Goal: Task Accomplishment & Management: Manage account settings

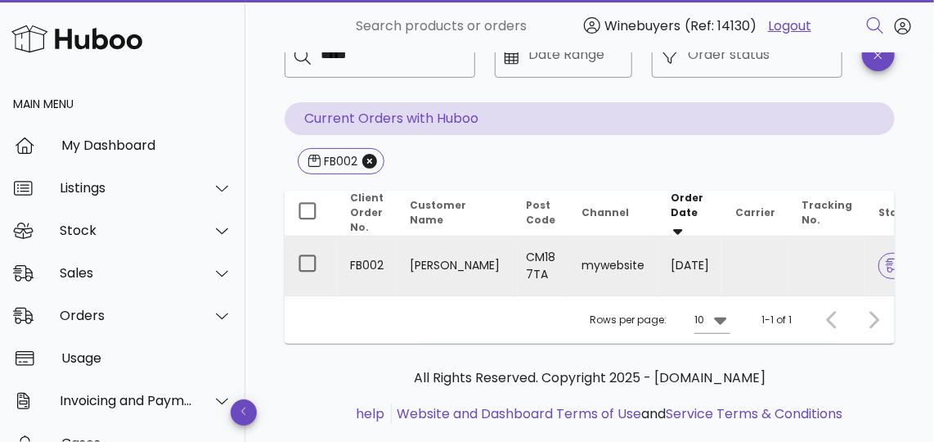
click at [373, 236] on td "FB002" at bounding box center [367, 265] width 60 height 59
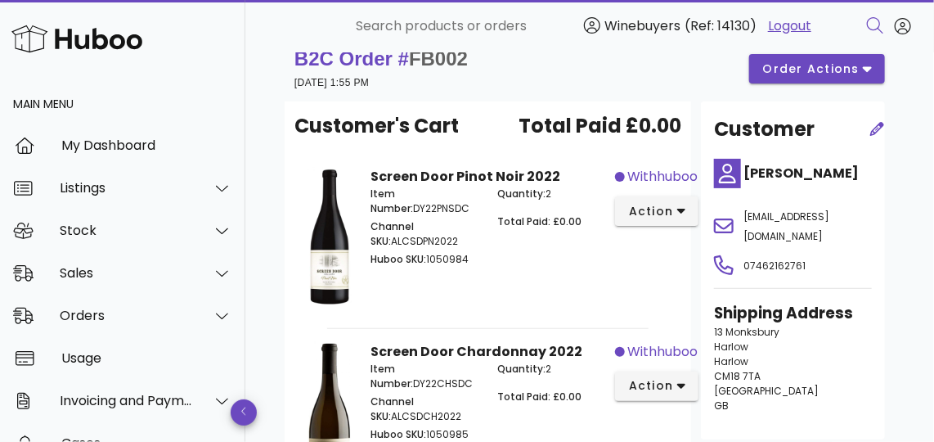
scroll to position [29, 0]
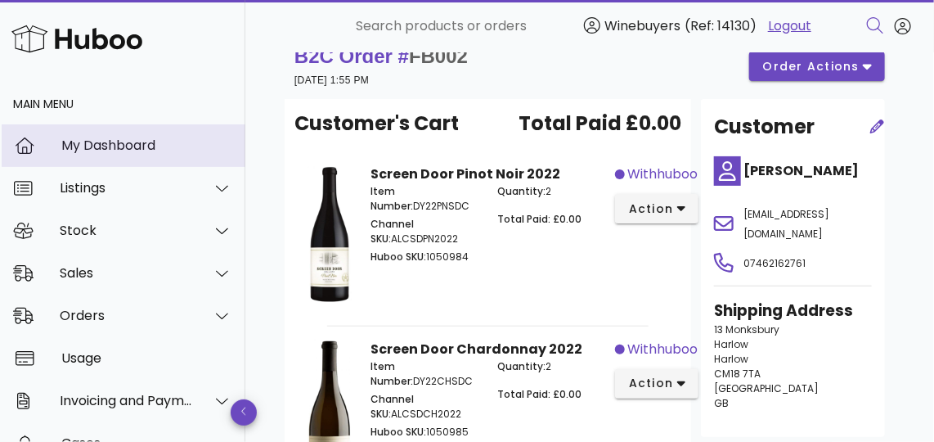
click at [110, 164] on link "My Dashboard" at bounding box center [122, 145] width 245 height 43
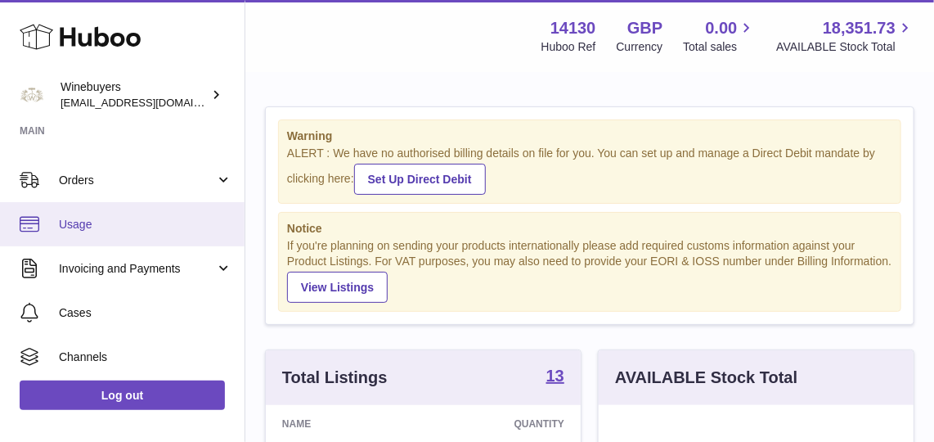
scroll to position [97, 0]
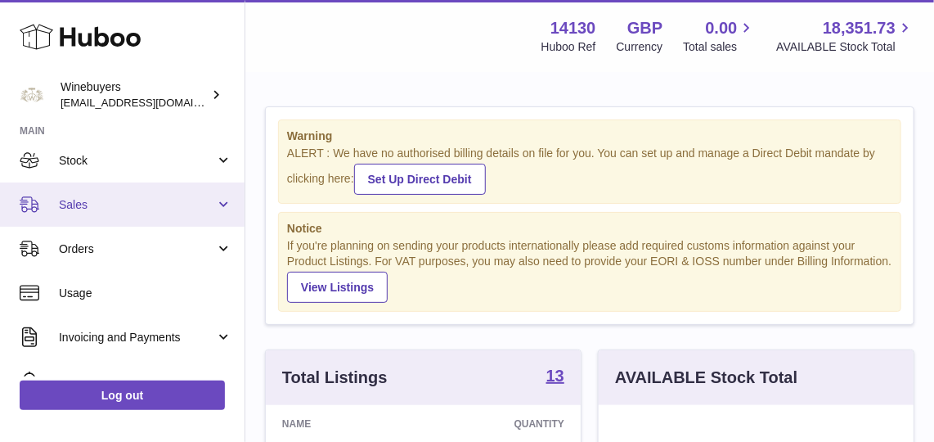
click at [198, 214] on link "Sales" at bounding box center [122, 204] width 245 height 44
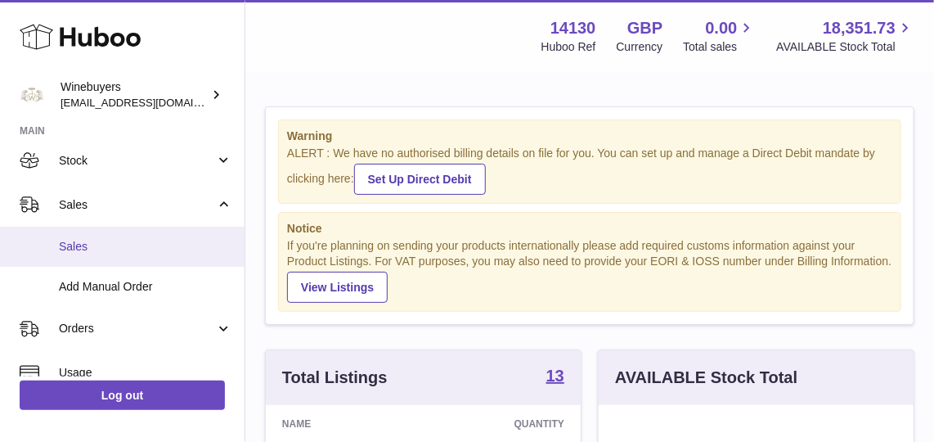
click at [180, 227] on link "Sales" at bounding box center [122, 247] width 245 height 40
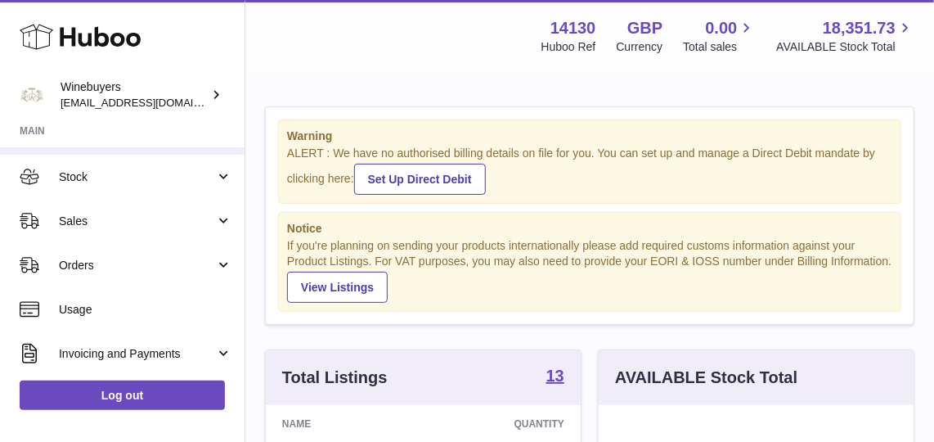
scroll to position [83, 0]
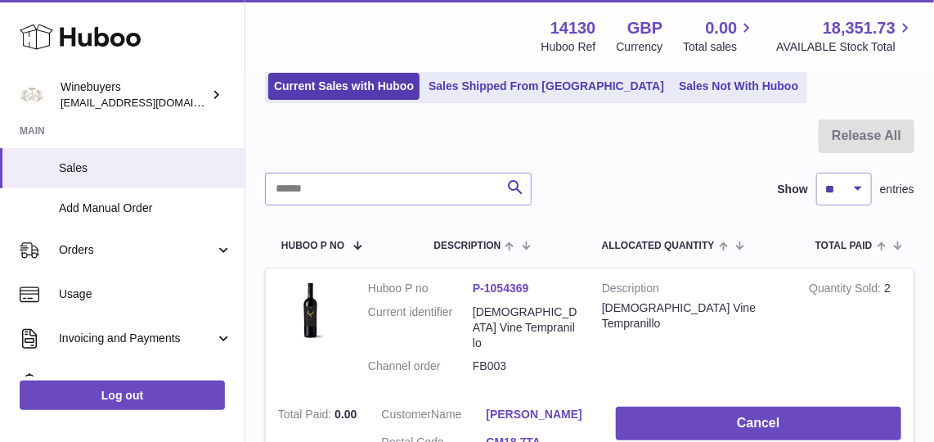
scroll to position [181, 0]
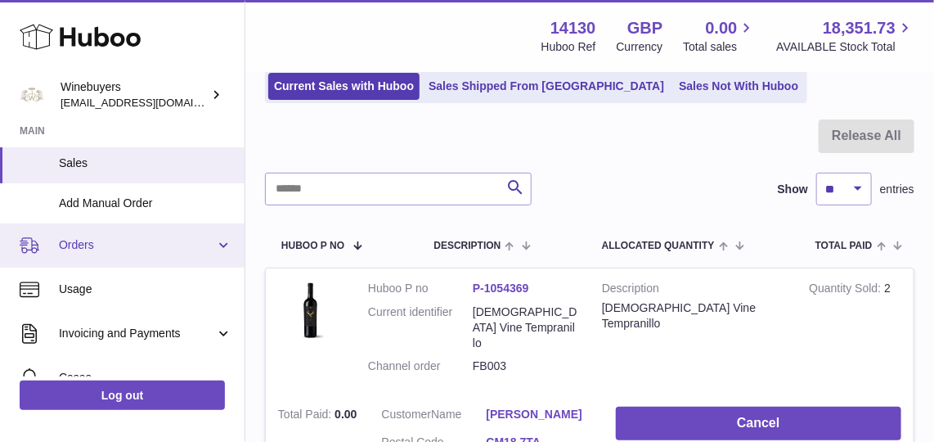
click at [150, 260] on link "Orders" at bounding box center [122, 245] width 245 height 44
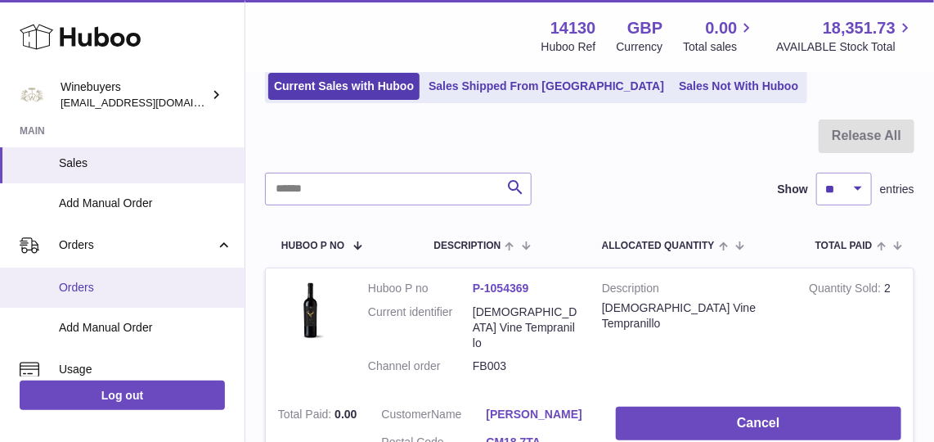
click at [153, 283] on span "Orders" at bounding box center [145, 288] width 173 height 16
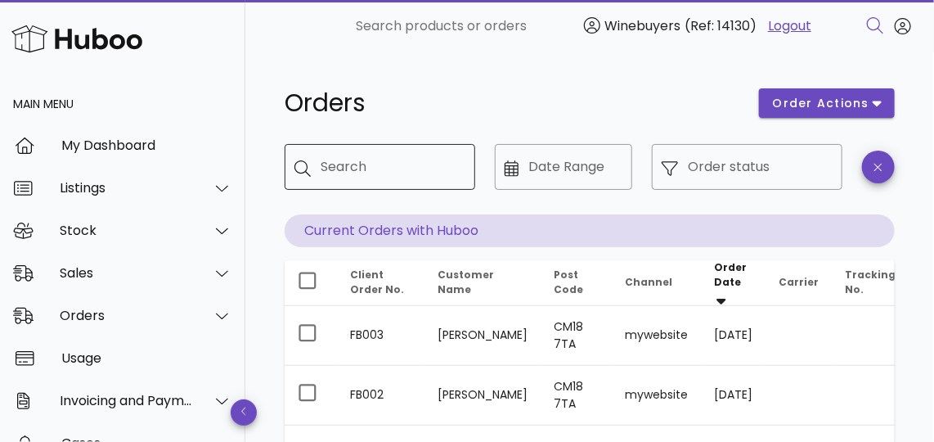
scroll to position [245, 0]
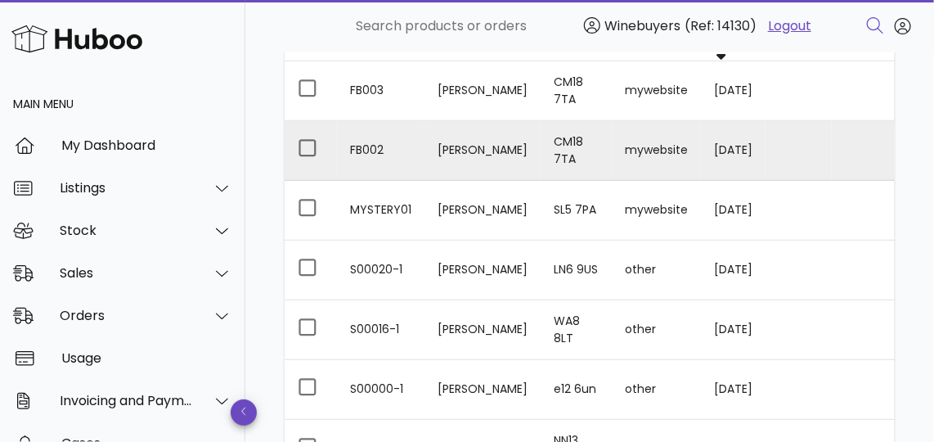
click at [541, 146] on td "CM18 7TA" at bounding box center [576, 151] width 71 height 60
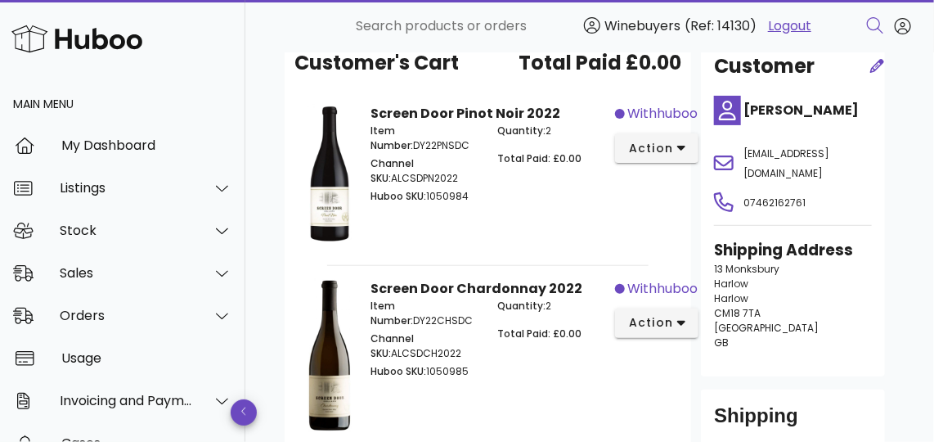
scroll to position [245, 0]
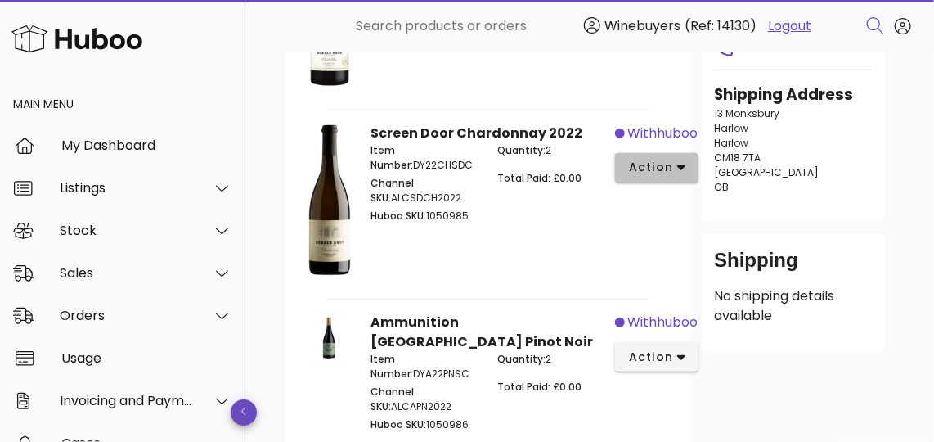
click at [624, 169] on button "action" at bounding box center [657, 167] width 84 height 29
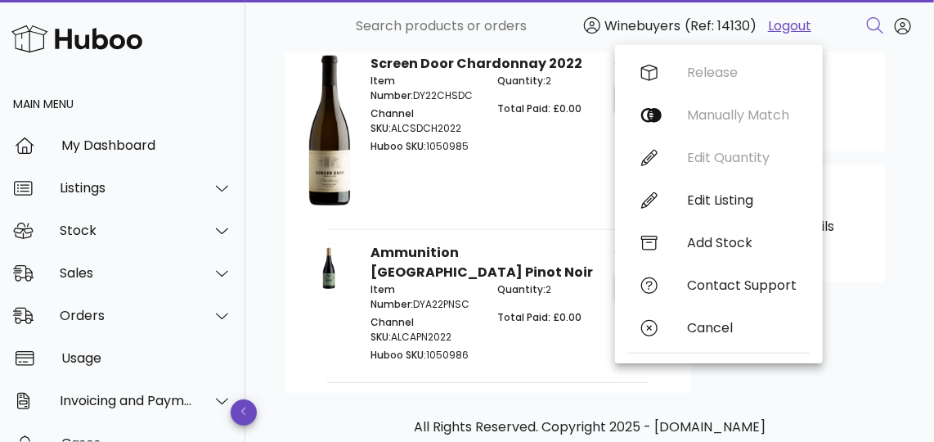
scroll to position [312, 0]
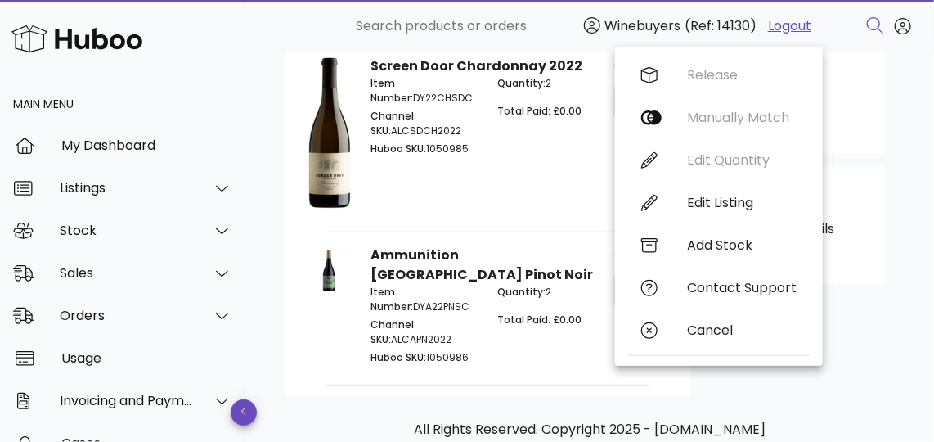
click at [555, 221] on div "Screen Door Chardonnay 2022 Item Number: DY22CHSDC Channel SKU: ALCSDCH2022 Hub…" at bounding box center [489, 136] width 254 height 179
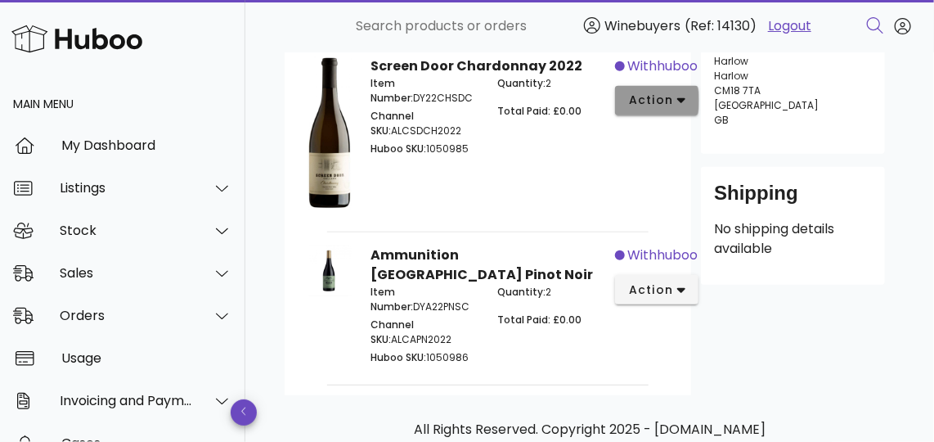
click at [657, 101] on span "action" at bounding box center [651, 100] width 46 height 17
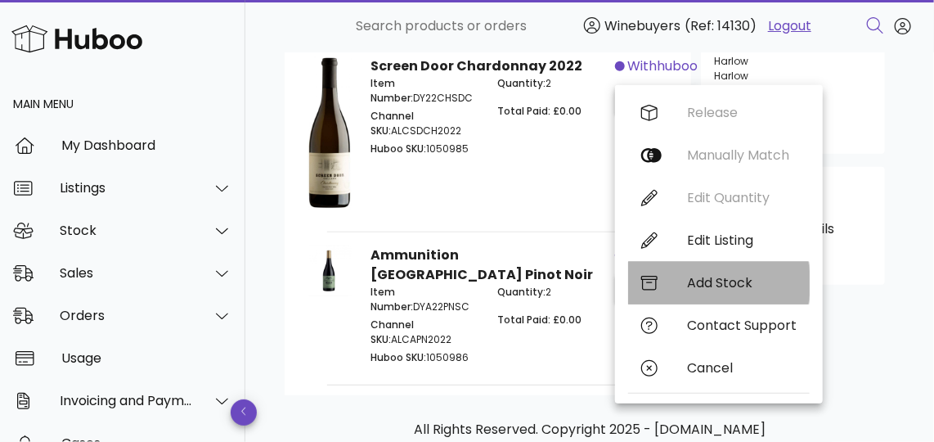
click at [688, 295] on div "Add Stock" at bounding box center [719, 283] width 182 height 43
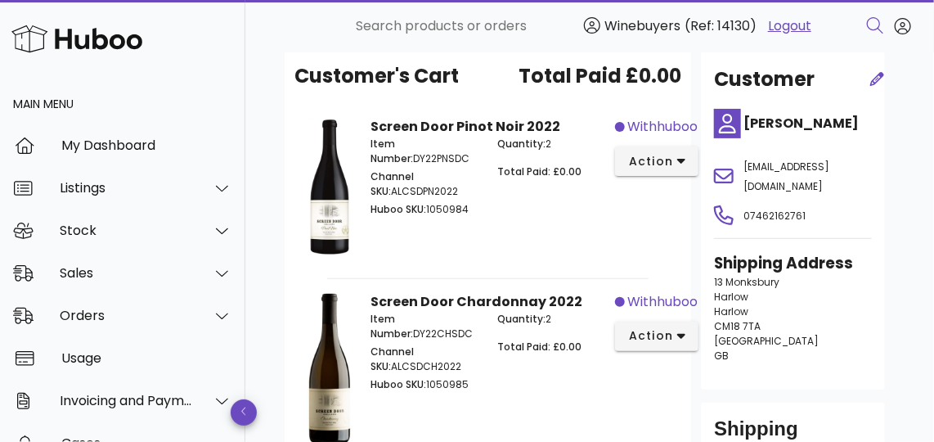
scroll to position [59, 0]
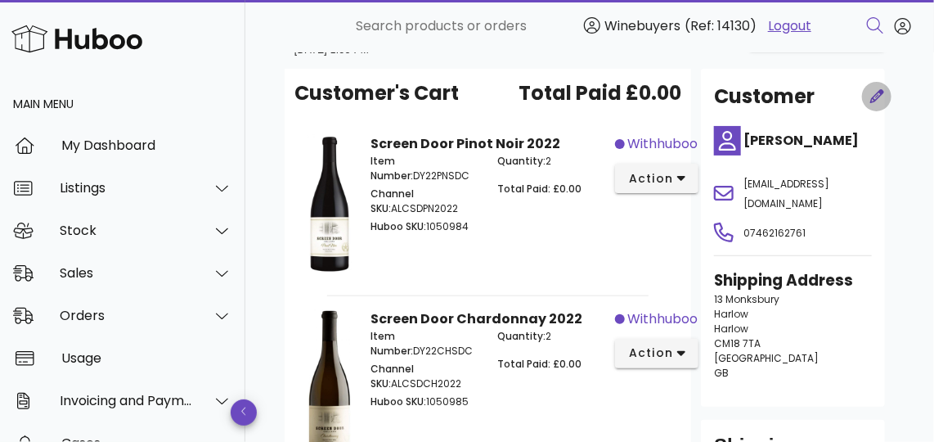
click at [877, 94] on icon "button" at bounding box center [877, 96] width 15 height 15
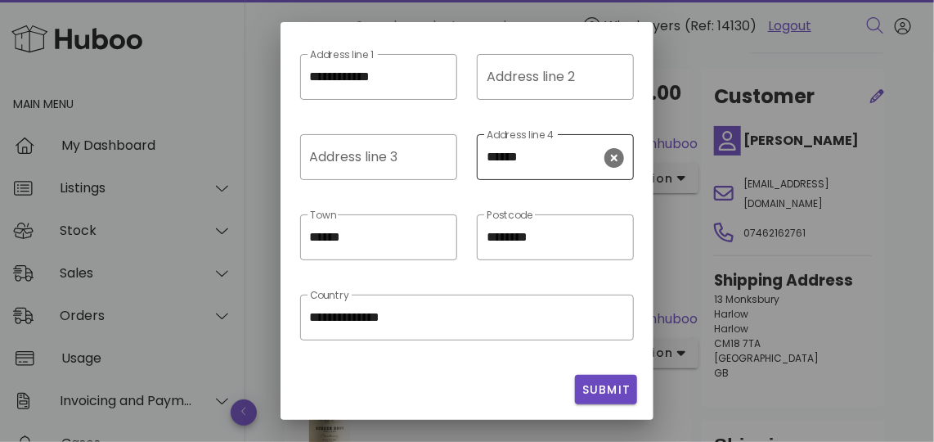
scroll to position [0, 0]
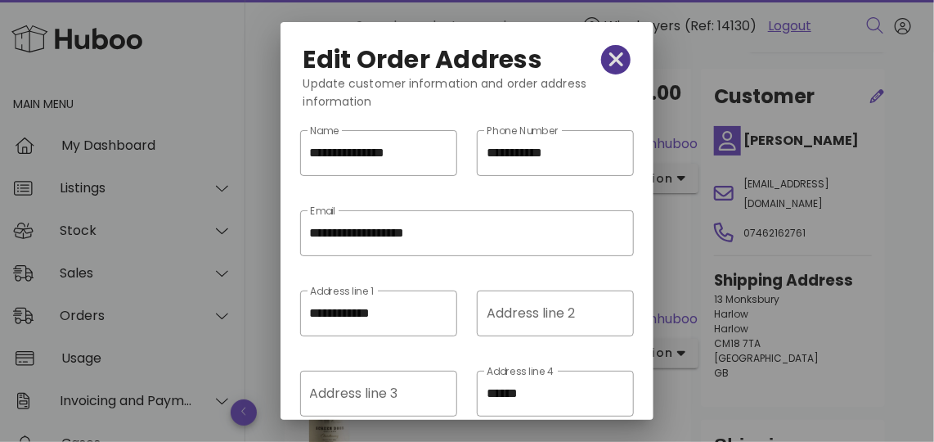
click at [610, 55] on icon "button" at bounding box center [617, 59] width 15 height 15
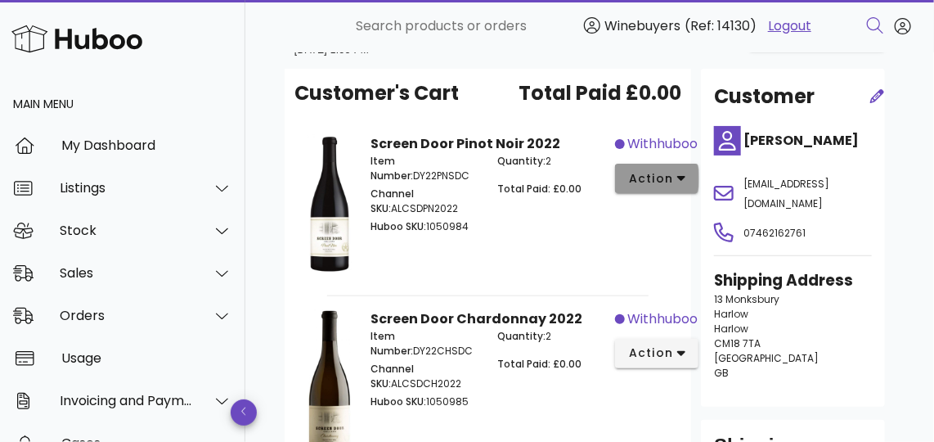
click at [677, 178] on icon "button" at bounding box center [681, 178] width 9 height 15
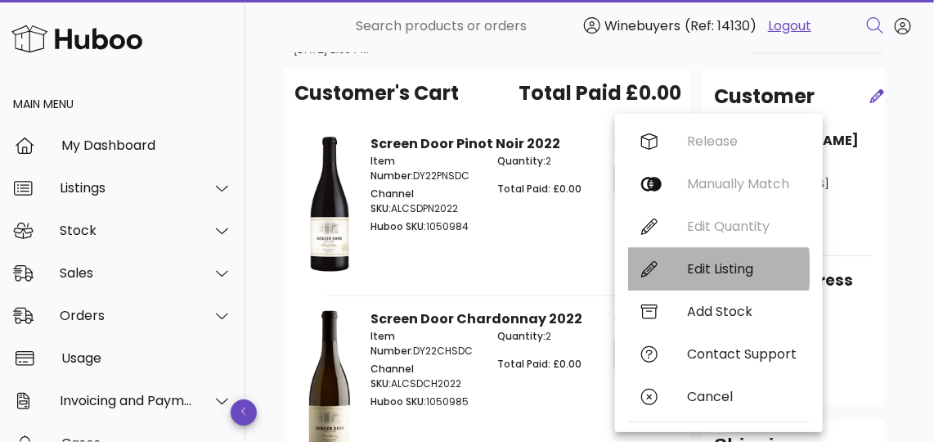
click at [709, 259] on div "Edit Listing" at bounding box center [719, 269] width 182 height 43
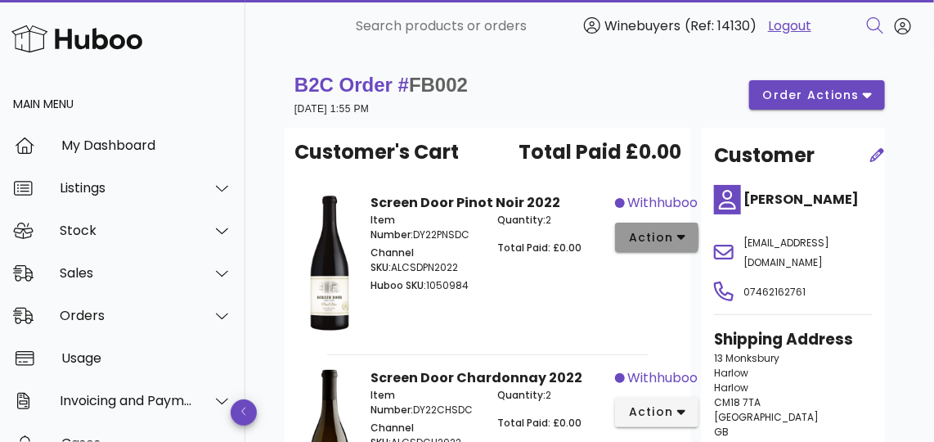
click at [679, 236] on icon "button" at bounding box center [681, 239] width 9 height 6
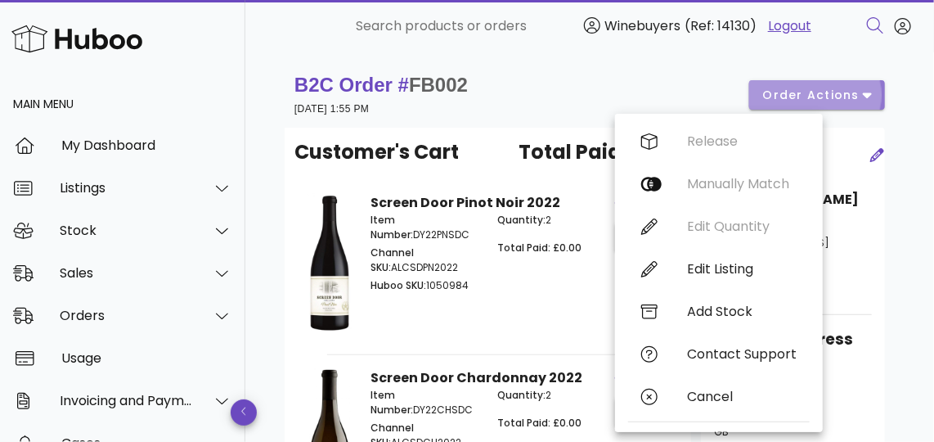
click at [848, 89] on span "order actions" at bounding box center [811, 95] width 98 height 17
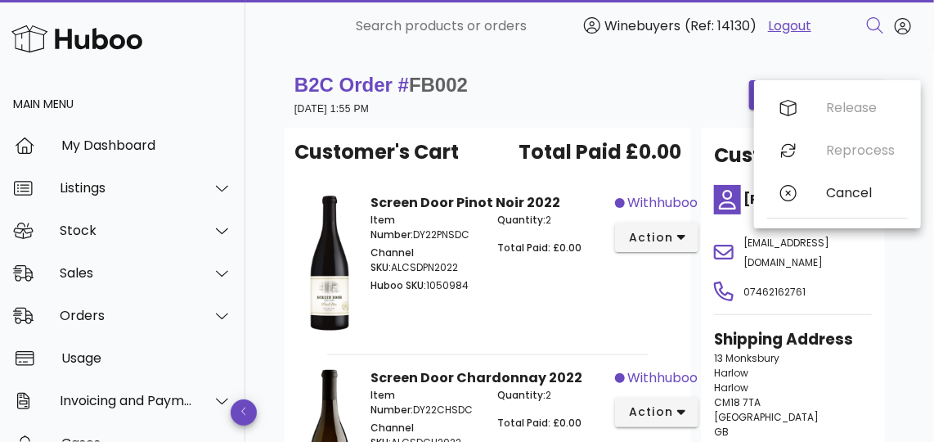
click at [620, 290] on div "withhuboo action" at bounding box center [647, 265] width 64 height 164
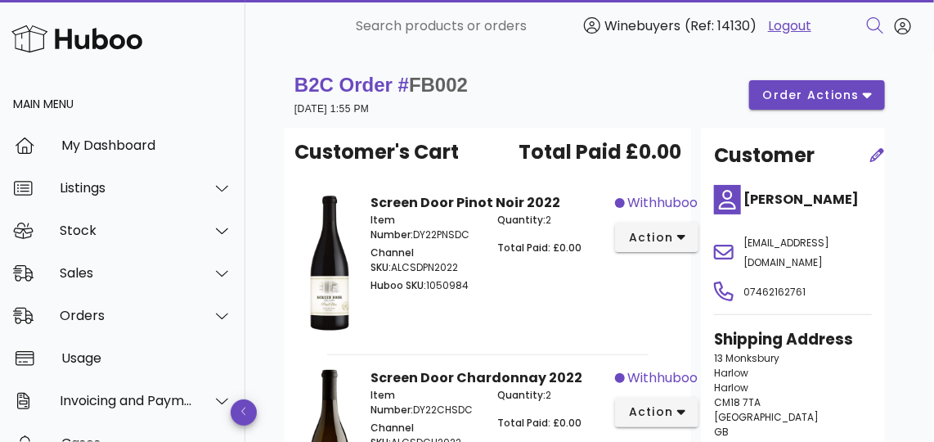
click at [620, 290] on div "withhuboo action" at bounding box center [647, 265] width 64 height 164
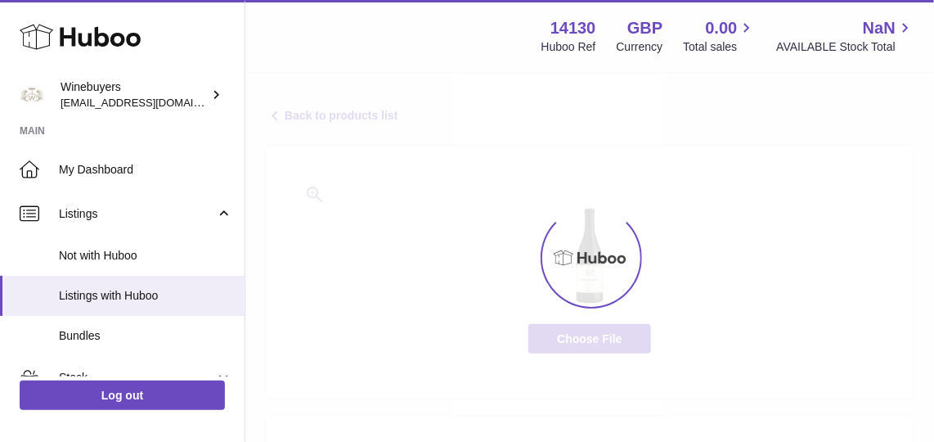
select select "***"
select select "****"
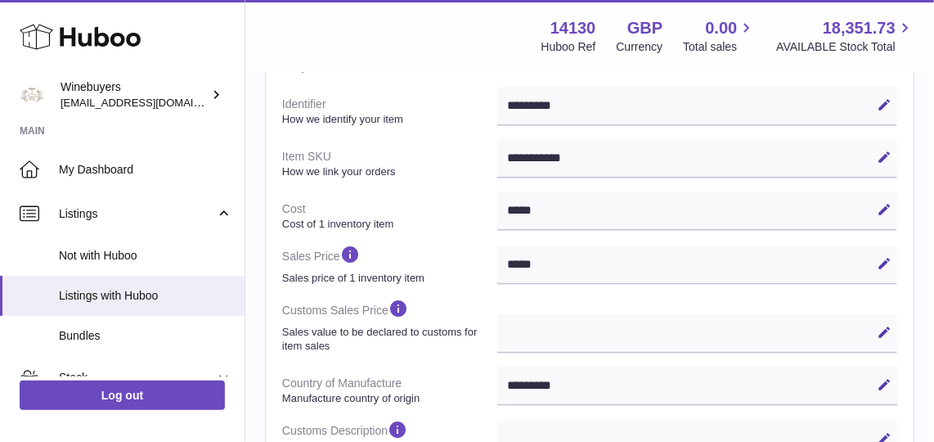
scroll to position [556, 0]
